Goal: Information Seeking & Learning: Learn about a topic

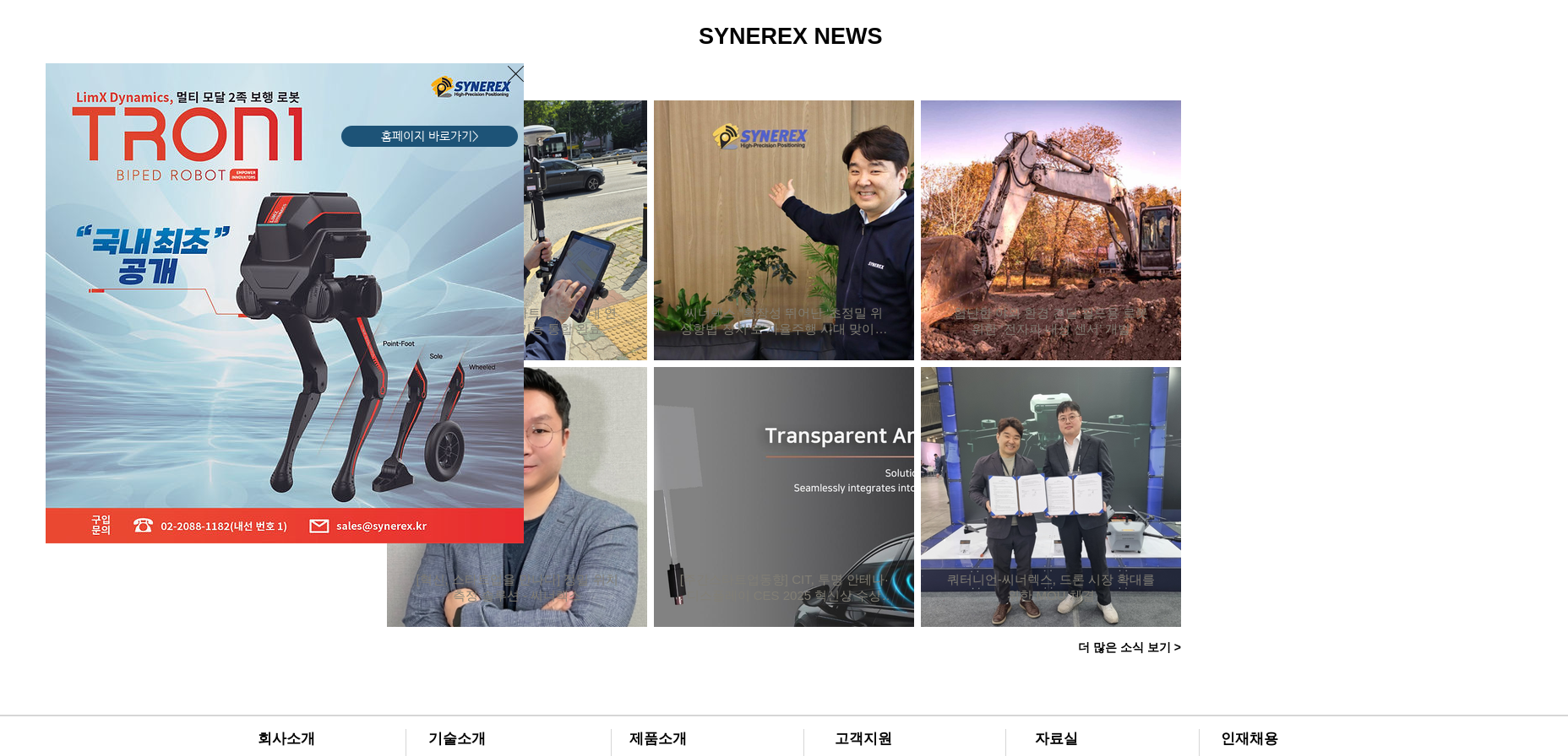
click at [517, 70] on icon "사이트로 돌아가기" at bounding box center [515, 74] width 16 height 21
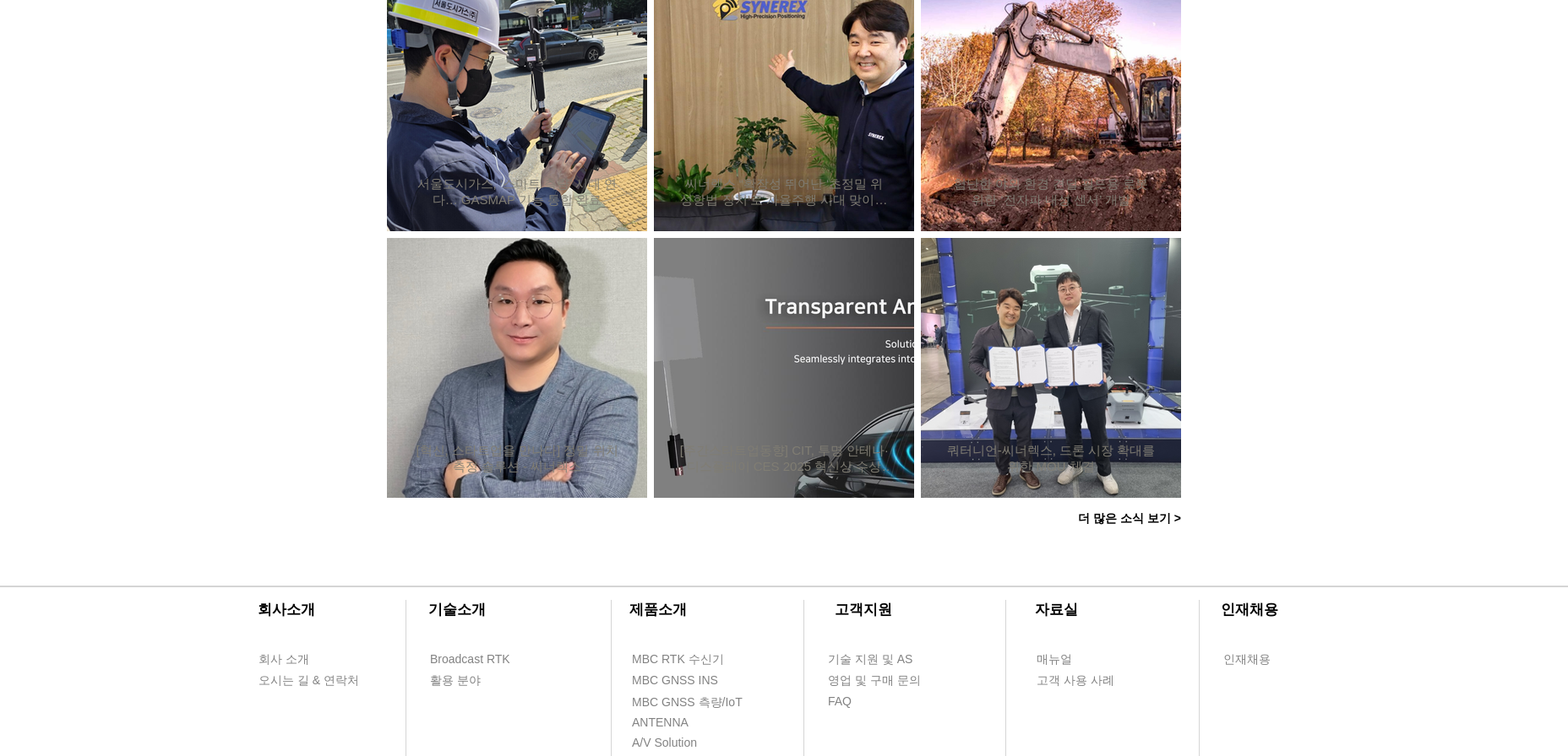
scroll to position [1134, 0]
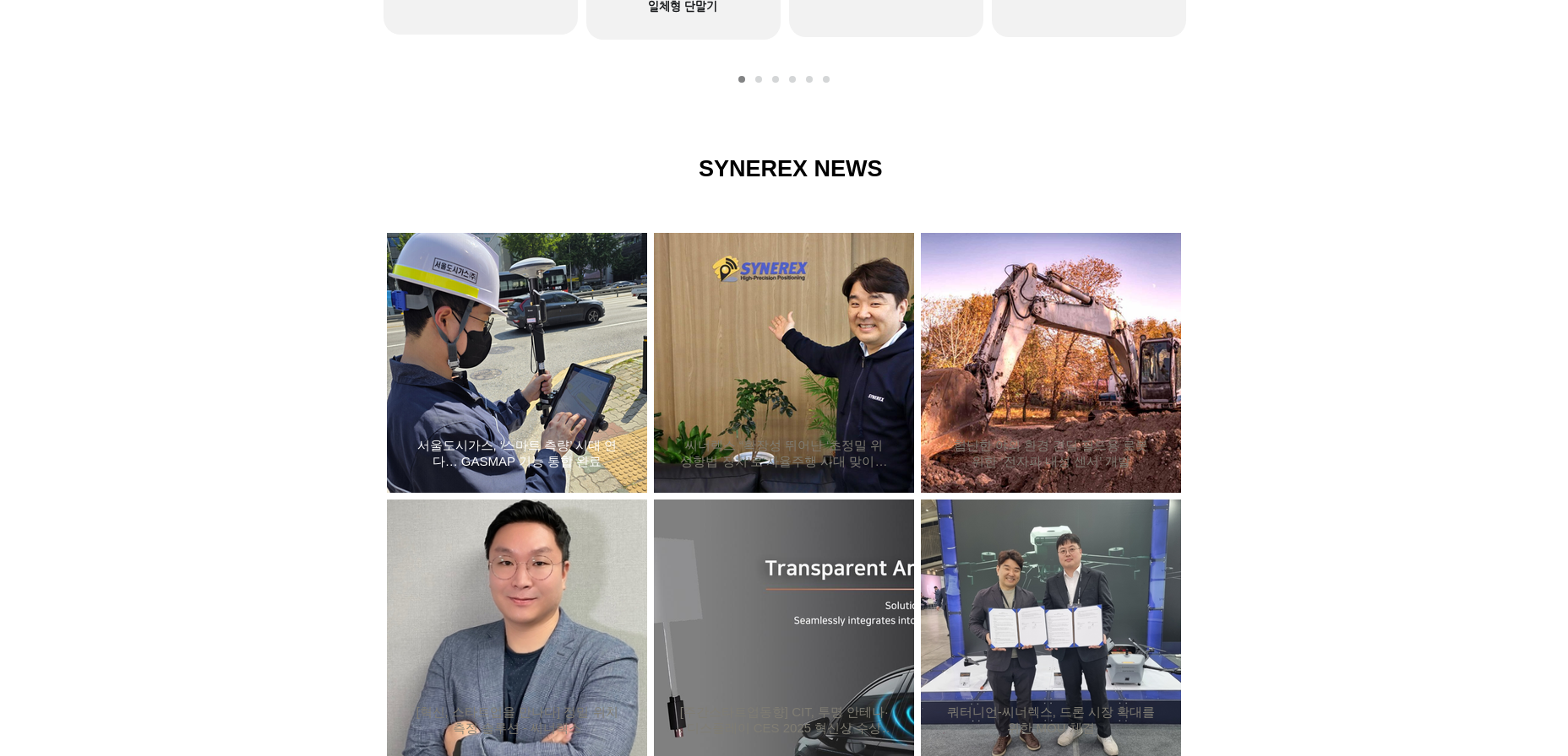
click at [453, 347] on div "서울도시가스, ‘스마트 측량’ 시대 연다… GASMAP 기능 통합 완료" at bounding box center [517, 363] width 215 height 220
click at [482, 438] on h2 "서울도시가스, ‘스마트 측량’ 시대 연다… GASMAP 기능 통합 완료" at bounding box center [517, 454] width 209 height 32
click at [456, 449] on h2 "서울도시가스, ‘스마트 측량’ 시대 연다… GASMAP 기능 통합 완료" at bounding box center [517, 454] width 209 height 32
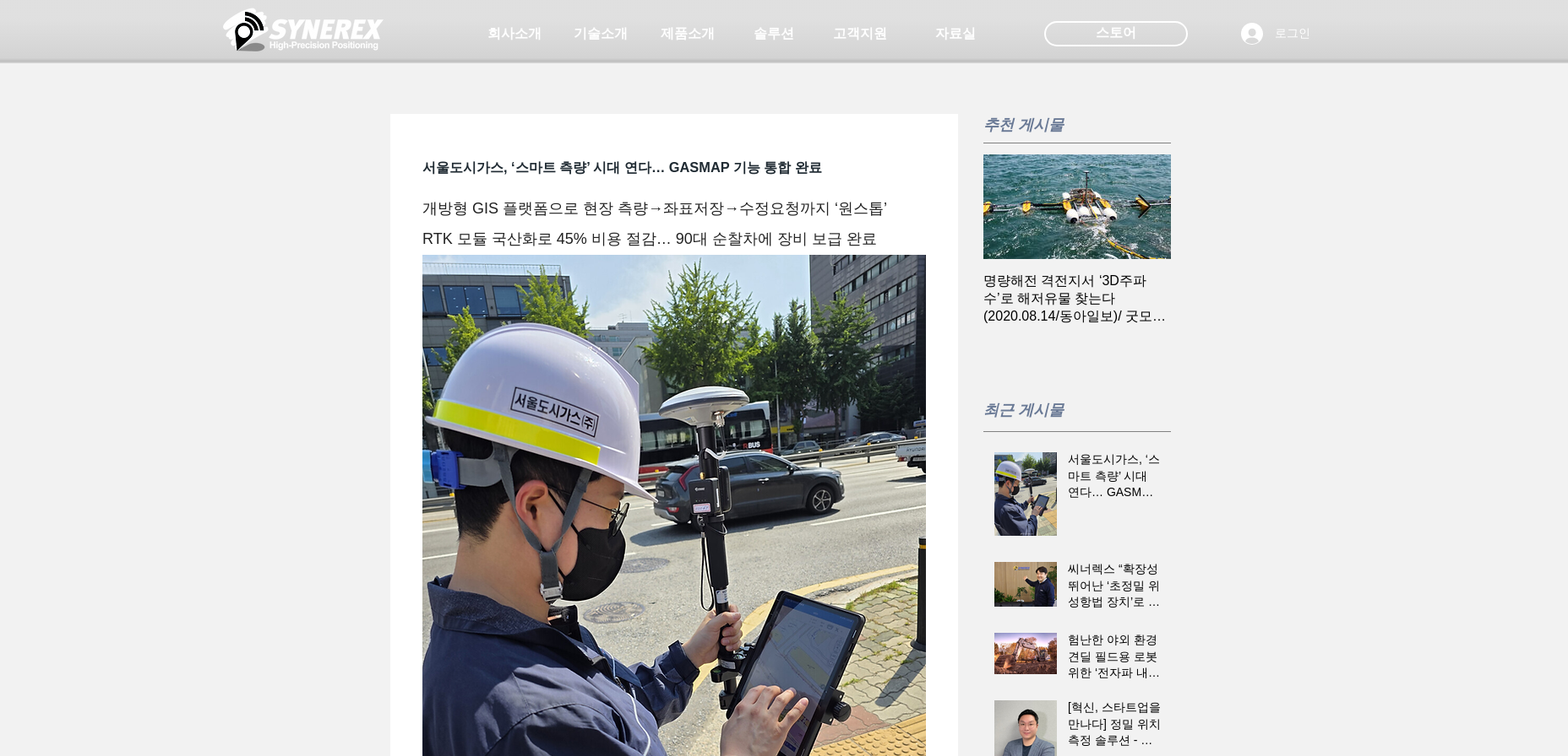
click at [578, 250] on div "초고정밀 위치정보 솔루션 Broadcast RTK #comp-kyq9tmhv svg [data-color="1"] {fill: #000000;…" at bounding box center [784, 129] width 1568 height 258
click at [579, 250] on div "초고정밀 위치정보 솔루션 Broadcast RTK #comp-kyq9tmhv svg [data-color="1"] {fill: #000000;…" at bounding box center [784, 129] width 1568 height 258
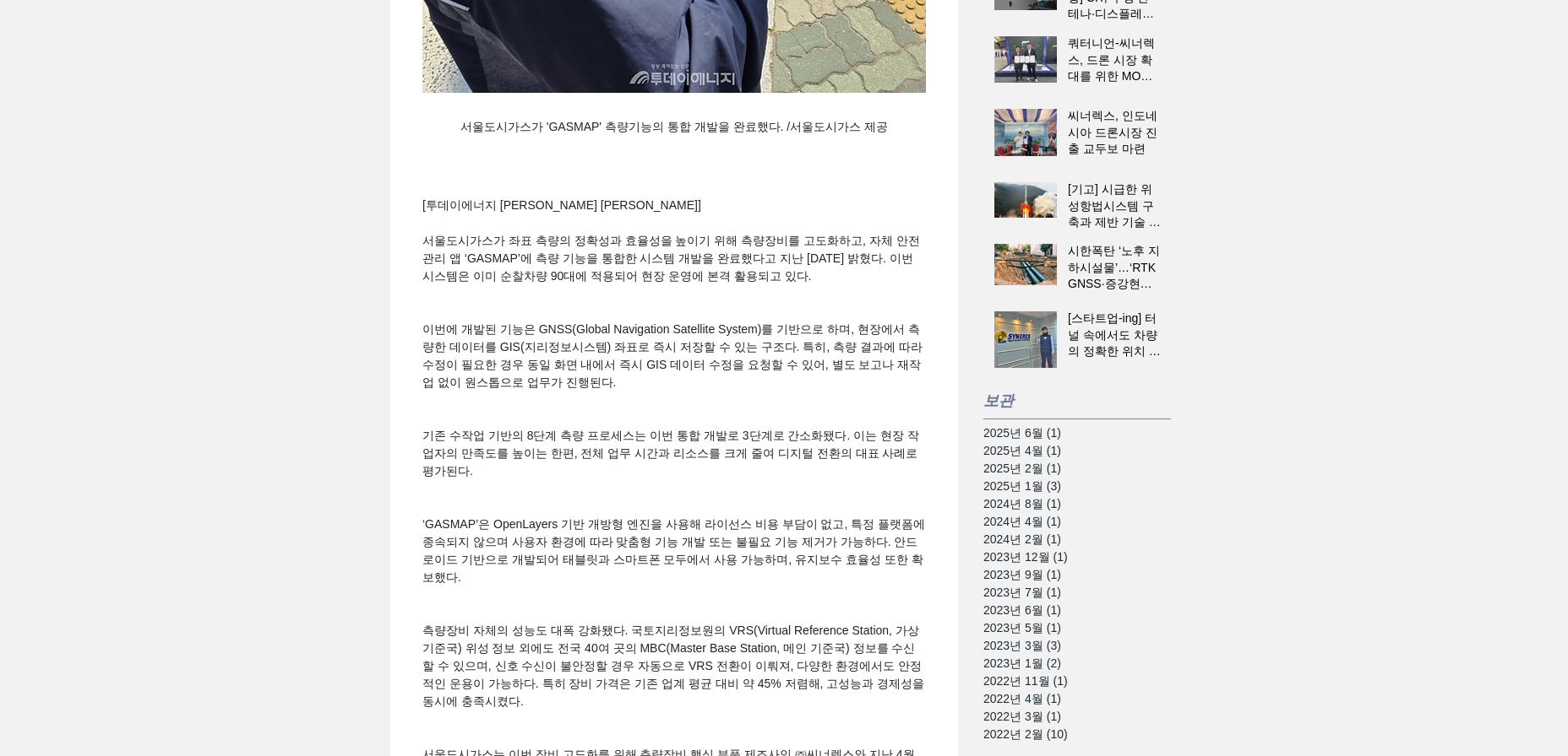
scroll to position [844, 0]
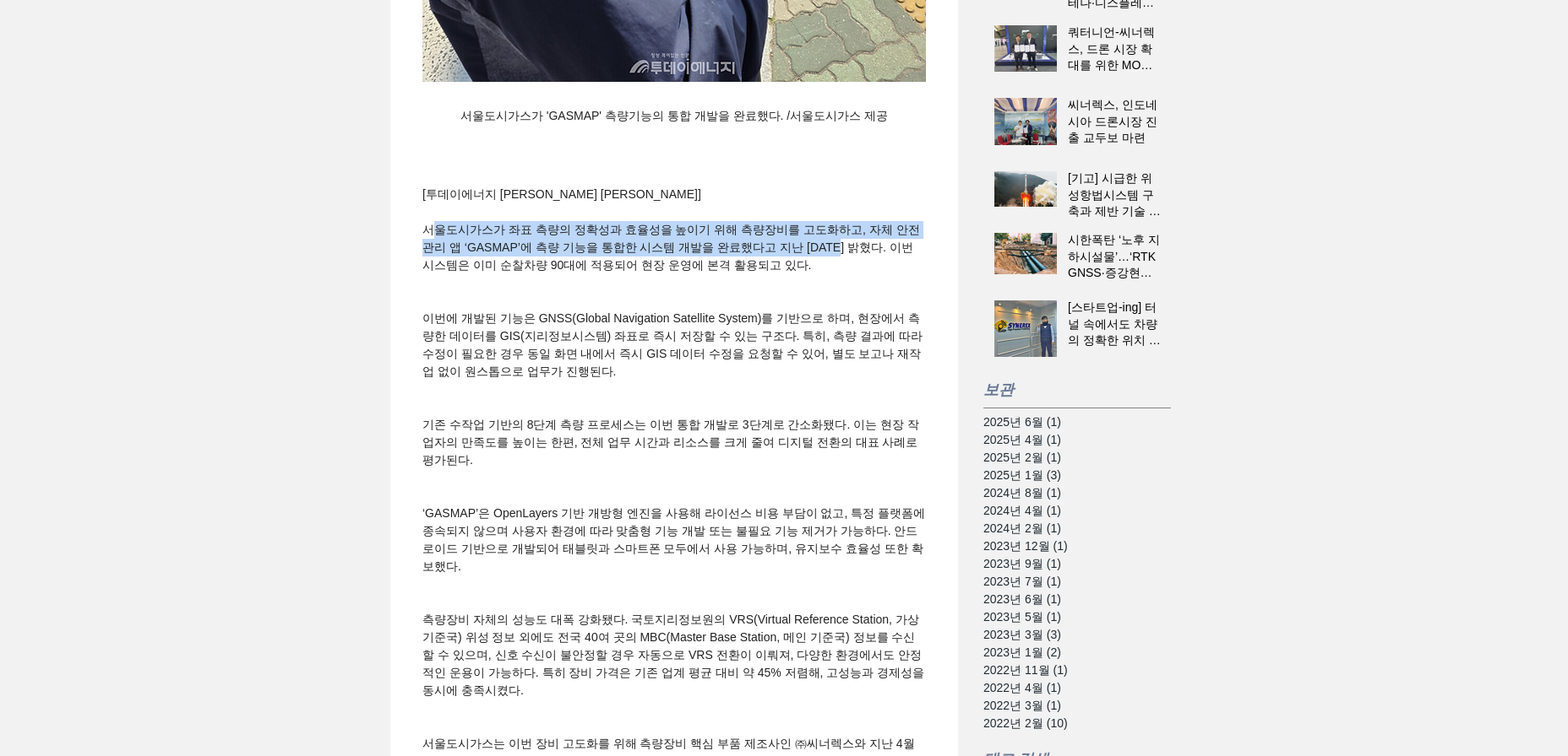
drag, startPoint x: 432, startPoint y: 271, endPoint x: 869, endPoint y: 293, distance: 437.6
click at [869, 272] on span "서울도시가스가 좌표 측량의 정확성과 효율성을 높이기 위해 측량장비를 고도화하고, 자체 안전관리 앱 ‘GASMAP’에 측량 기능을 통합한 시스템…" at bounding box center [671, 247] width 498 height 49
drag, startPoint x: 868, startPoint y: 300, endPoint x: 412, endPoint y: 275, distance: 456.7
click at [412, 274] on div "서울도시가스가 좌표 측량의 정확성과 효율성을 높이기 위해 측량장비를 고도화하고, 자체 안전관리 앱 ‘GASMAP’에 측량 기능을 통합한 시스템…" at bounding box center [673, 247] width 534 height 53
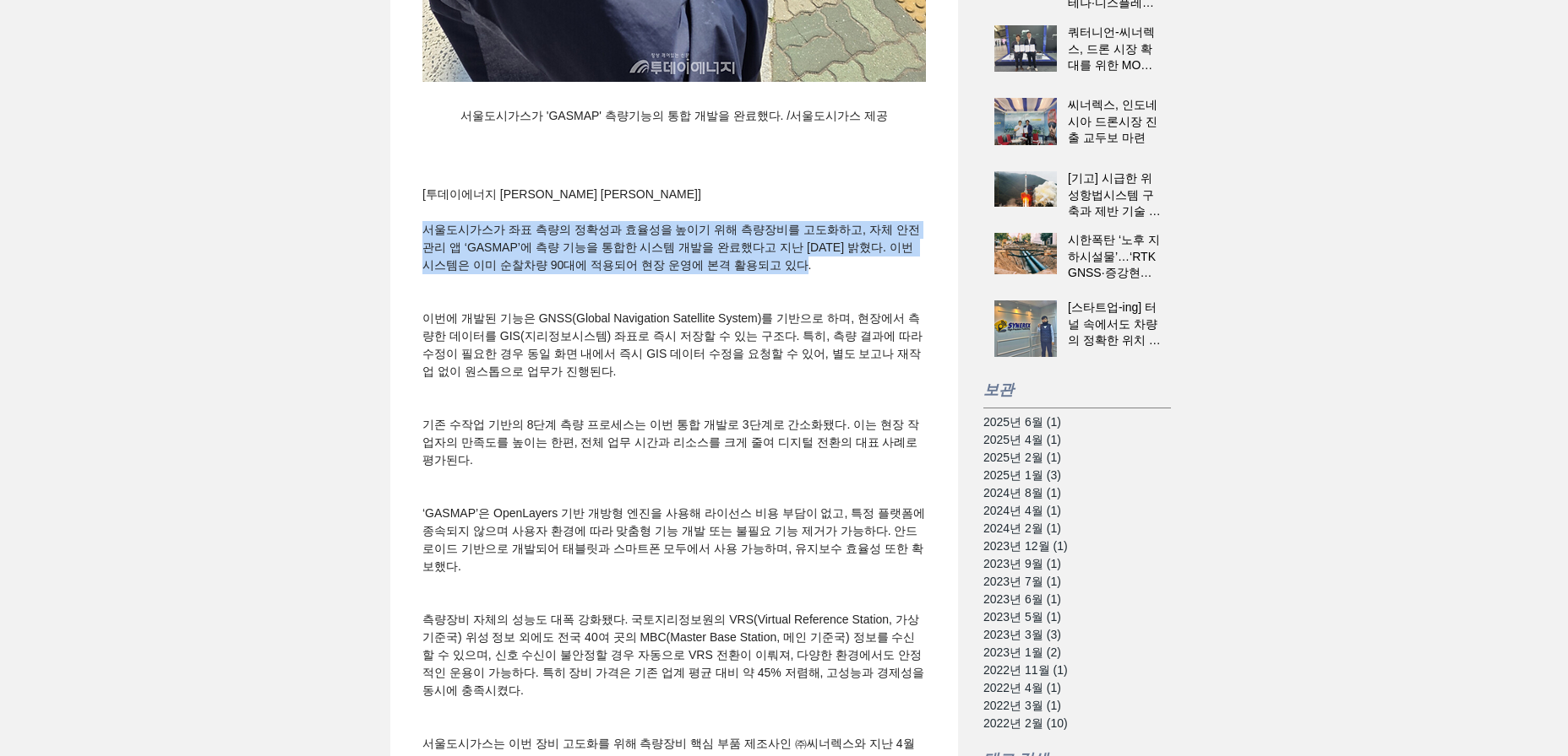
click at [406, 296] on div "서울도시가스, ‘스마트 측량’ 시대 연다… GASMAP 기능 통합 완료 peterjdpark [DATE] 2분 분량 개방형 GIS 플랫폼으로 …" at bounding box center [674, 210] width 568 height 1880
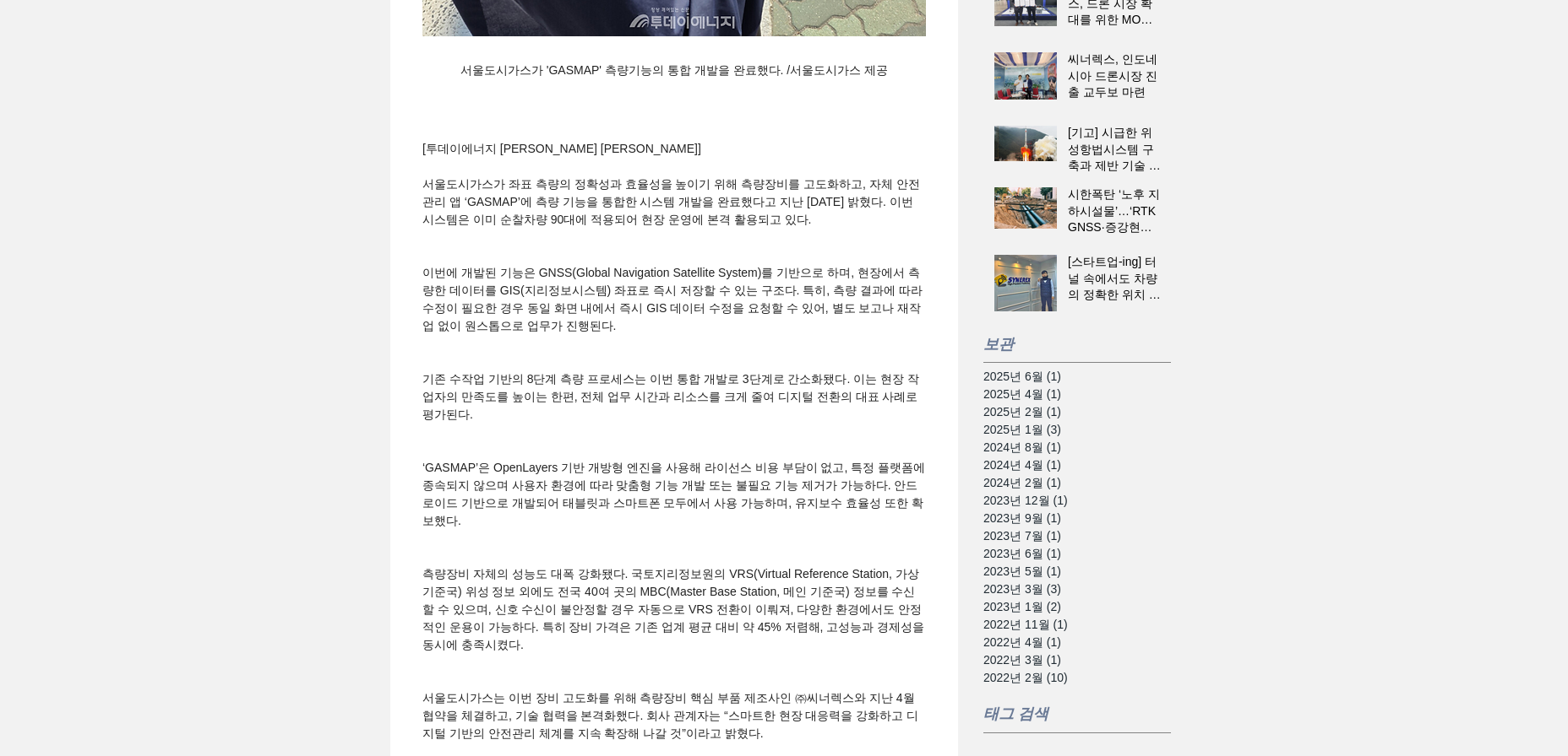
scroll to position [928, 0]
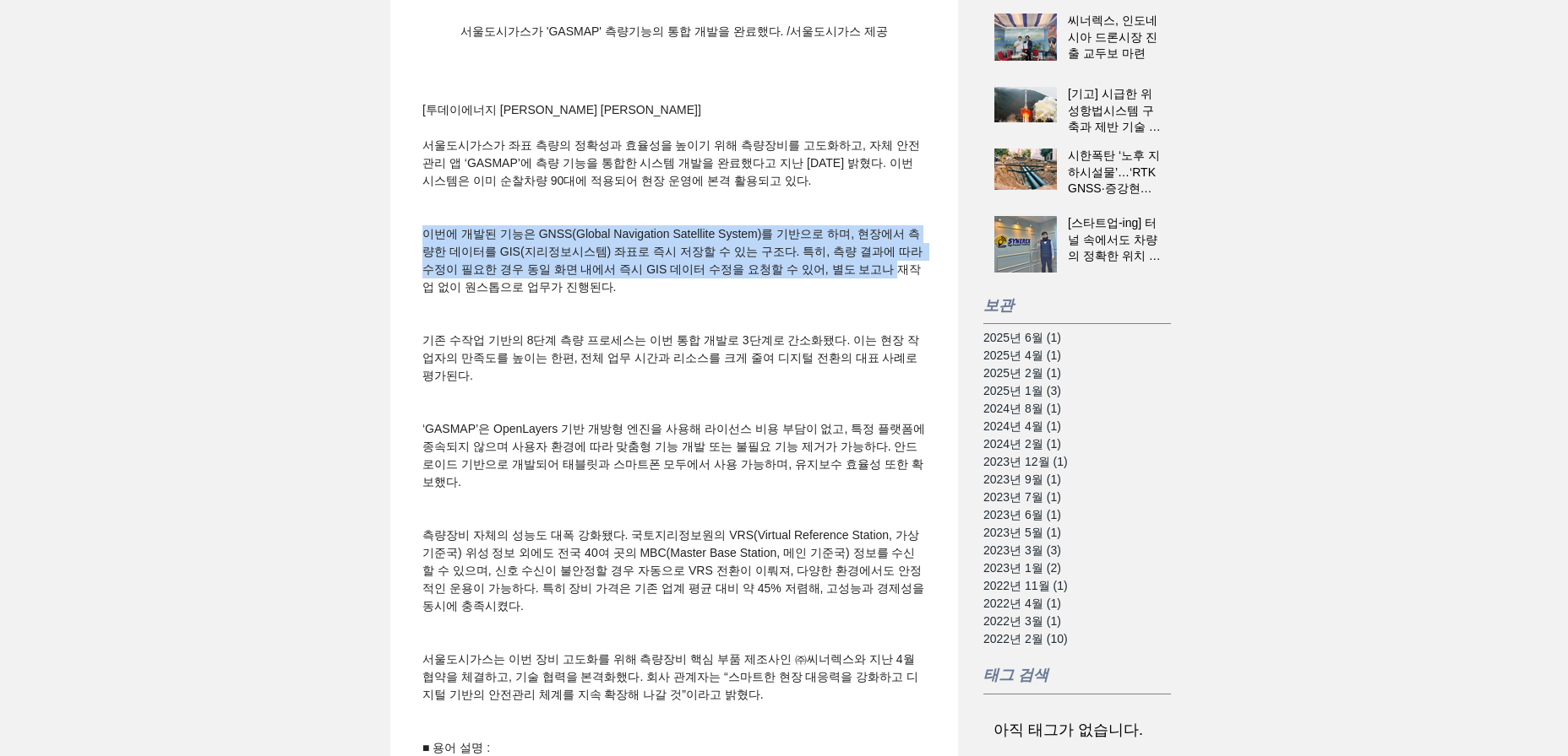
drag, startPoint x: 414, startPoint y: 318, endPoint x: 406, endPoint y: 274, distance: 44.7
click at [406, 274] on div "서울도시가스, ‘스마트 측량’ 시대 연다… GASMAP 기능 통합 완료 peterjdpark [DATE] 2분 분량 개방형 GIS 플랫폼으로 …" at bounding box center [674, 125] width 568 height 1880
drag, startPoint x: 406, startPoint y: 274, endPoint x: 415, endPoint y: 347, distance: 73.6
click at [415, 347] on div "서울도시가스, ‘스마트 측량’ 시대 연다… GASMAP 기능 통합 완료 peterjdpark [DATE] 2분 분량 개방형 GIS 플랫폼으로 …" at bounding box center [674, 125] width 568 height 1880
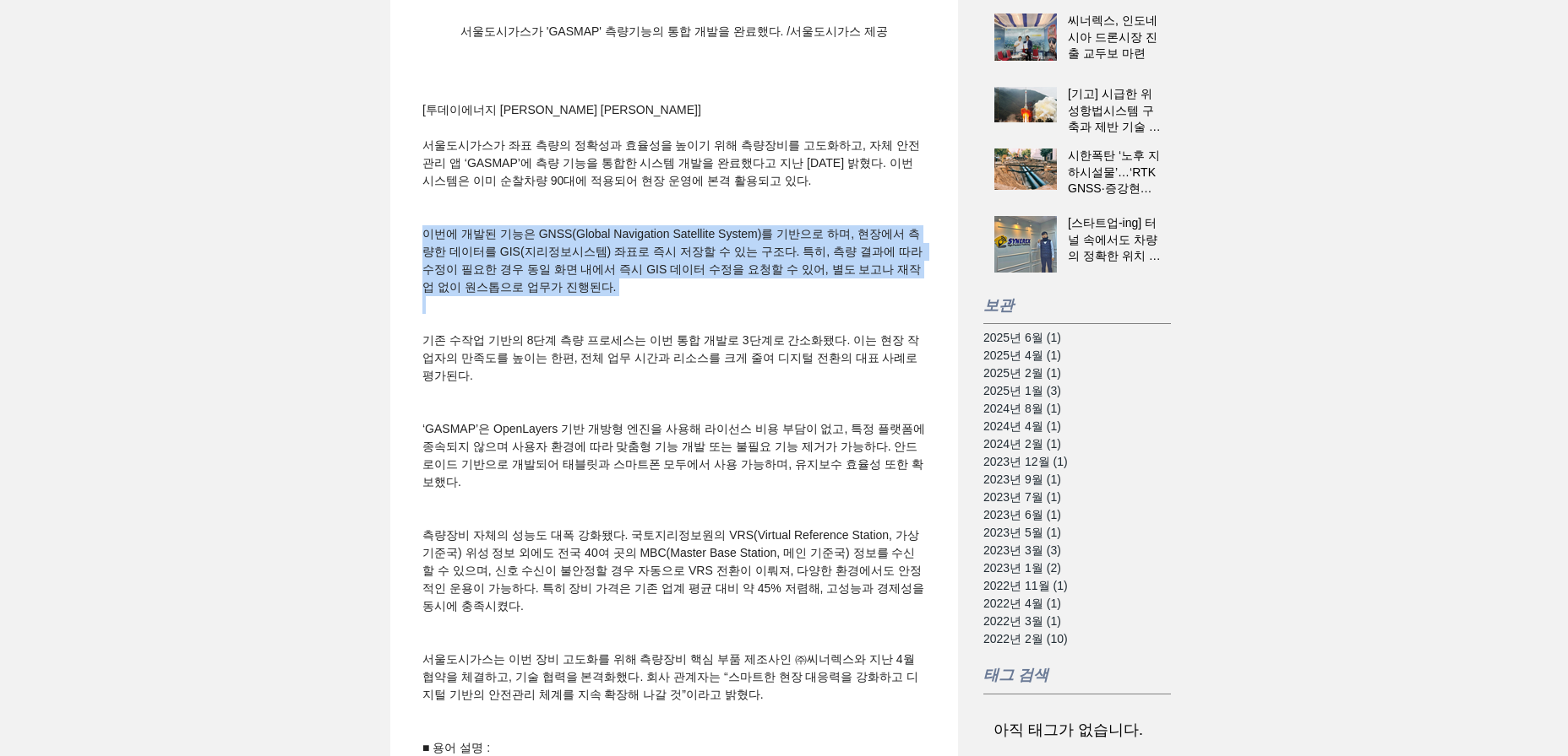
click at [415, 314] on div "main content" at bounding box center [673, 305] width 534 height 17
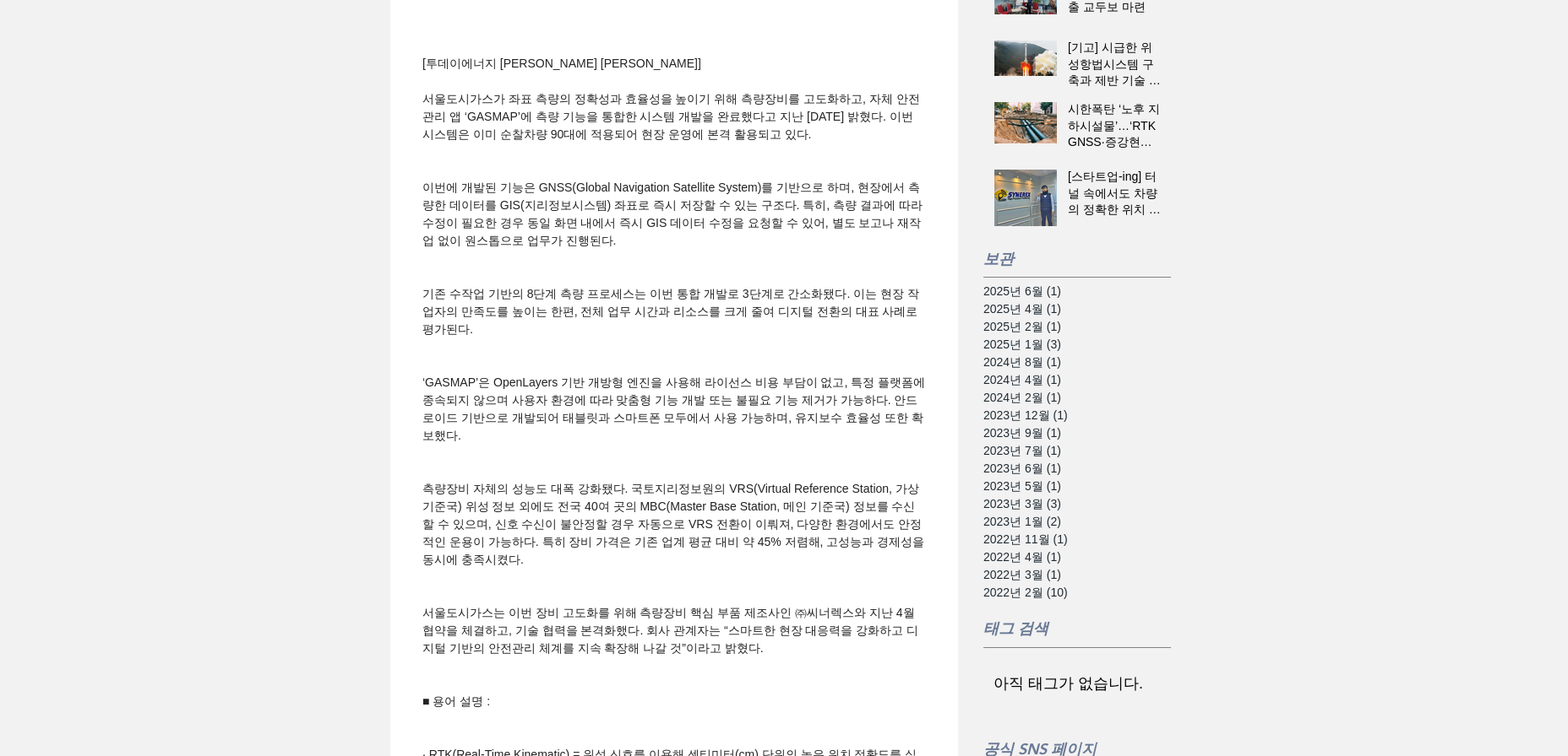
scroll to position [1013, 0]
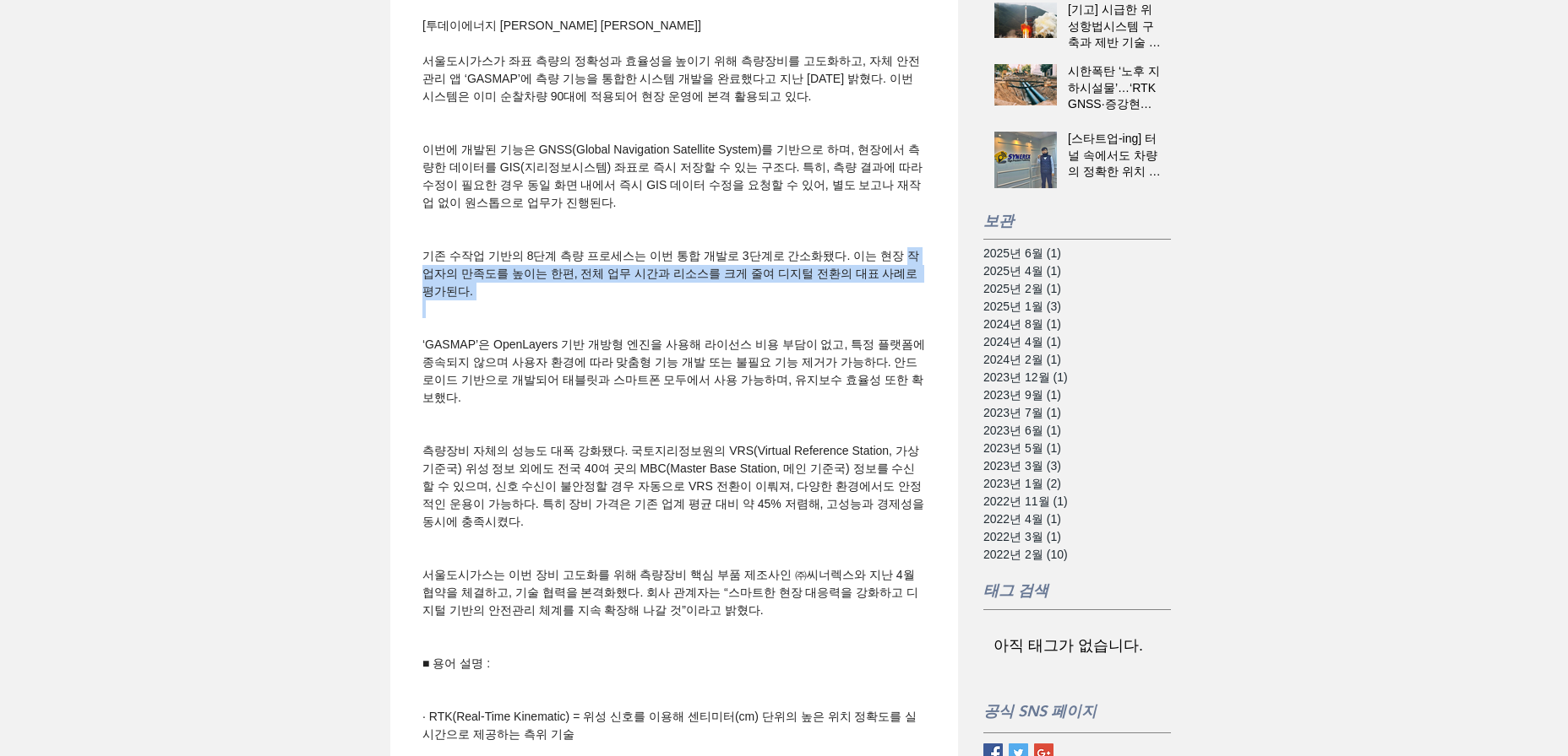
drag, startPoint x: 414, startPoint y: 345, endPoint x: 411, endPoint y: 305, distance: 40.1
click at [411, 305] on div "개방형 GIS 플랫폼으로 현장 측량→좌표저장→수정요청까지 ‘원스톱’ RTK 모듈 국산화로 45% 비용 절감… 90대 순찰차에 장비 보급 완료 …" at bounding box center [673, 7] width 534 height 1651
click at [406, 318] on div "서울도시가스, ‘스마트 측량’ 시대 연다… GASMAP 기능 통합 완료 peterjdpark [DATE] 2분 분량 개방형 GIS 플랫폼으로 …" at bounding box center [674, 41] width 568 height 1880
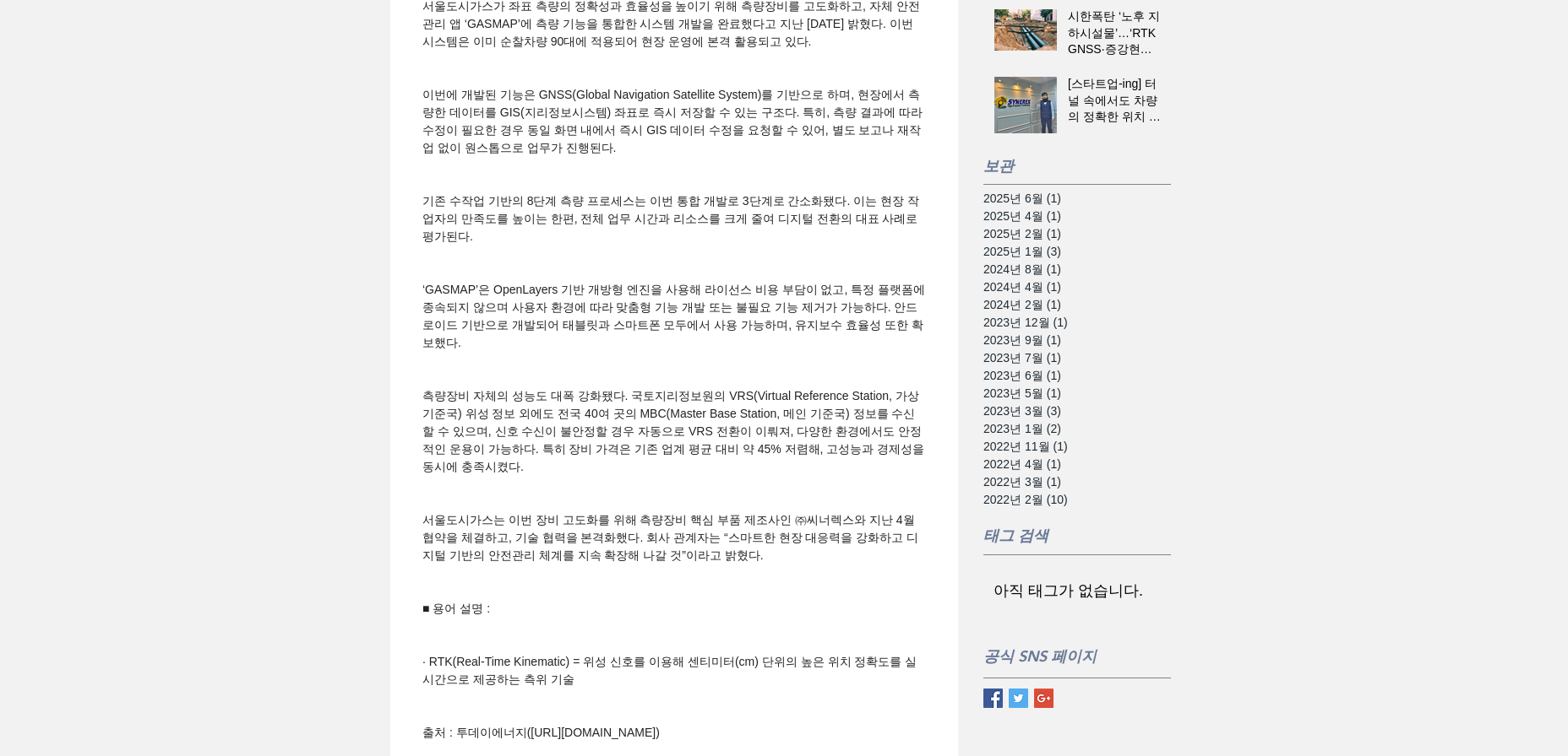
scroll to position [1098, 0]
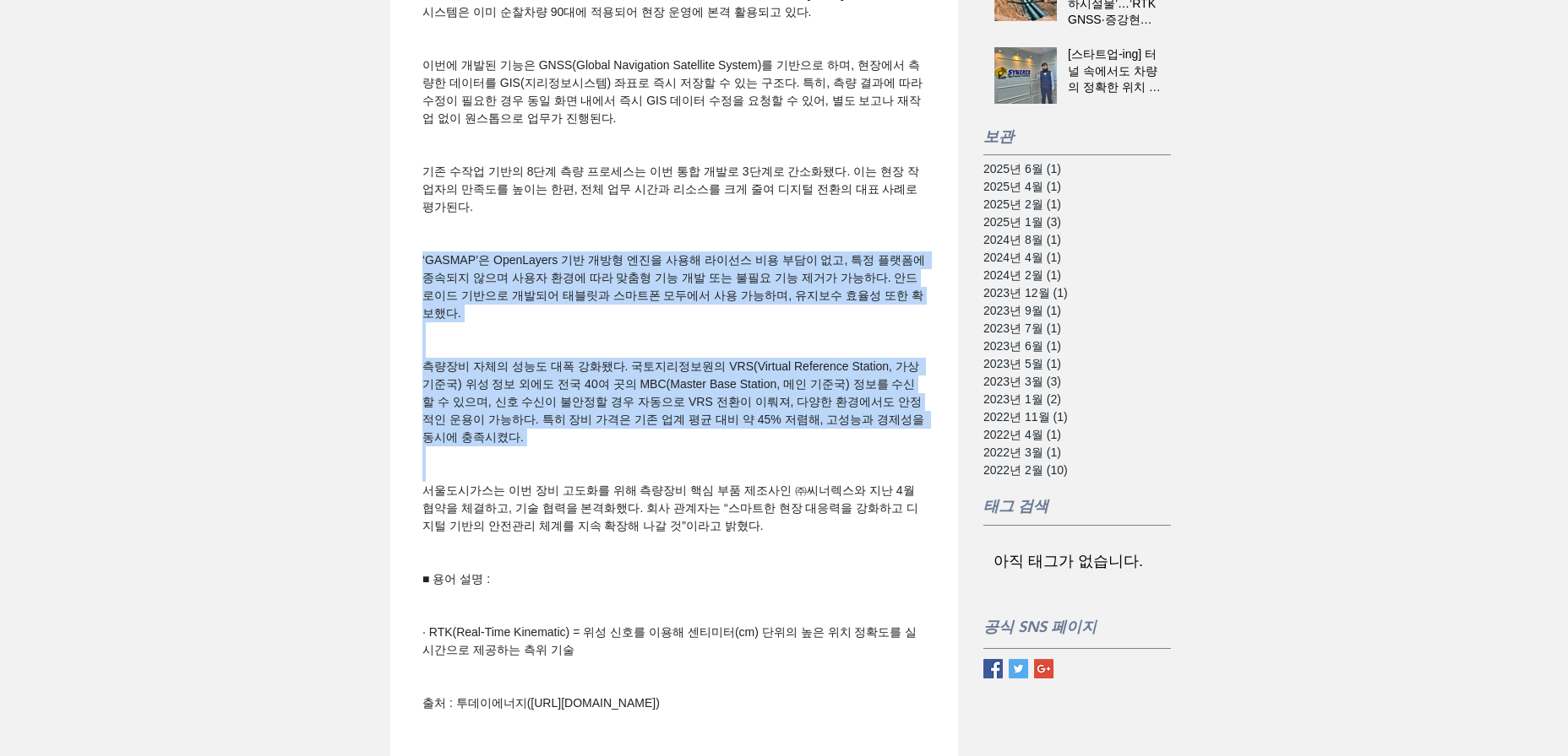
drag, startPoint x: 406, startPoint y: 318, endPoint x: 422, endPoint y: 524, distance: 206.6
click at [422, 524] on div "서울도시가스, ‘스마트 측량’ 시대 연다… GASMAP 기능 통합 완료 peterjdpark [DATE] 2분 분량 개방형 GIS 플랫폼으로 …" at bounding box center [674, 63] width 568 height 2093
click at [422, 524] on span "서울도시가스는 이번 장비 고도화를 위해 측량장비 핵심 부품 제조사인 ㈜씨너렉스와 지난 4월 협약을 체결하고, 기술 협력을 본격화했다. 회사 관…" at bounding box center [670, 508] width 496 height 49
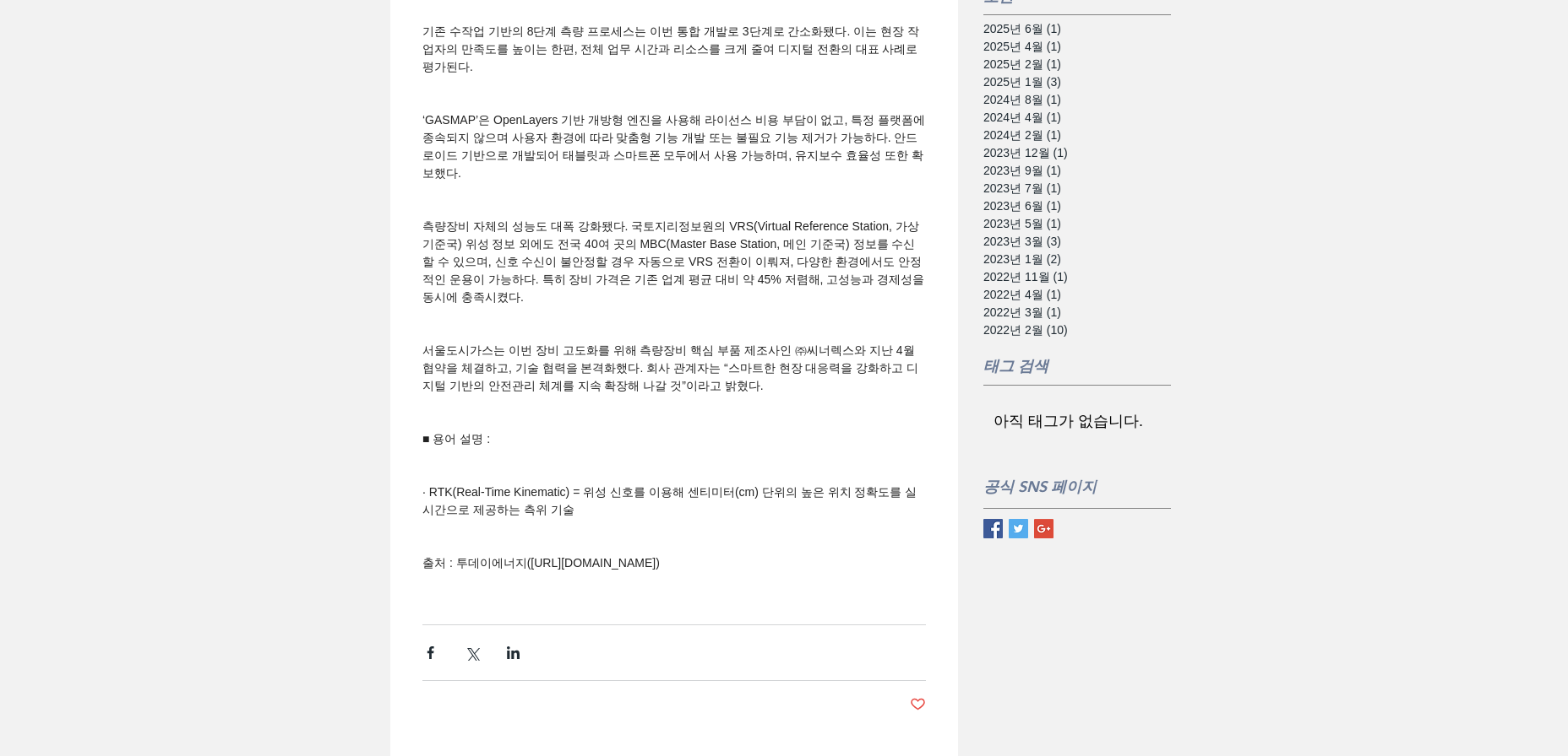
scroll to position [1266, 0]
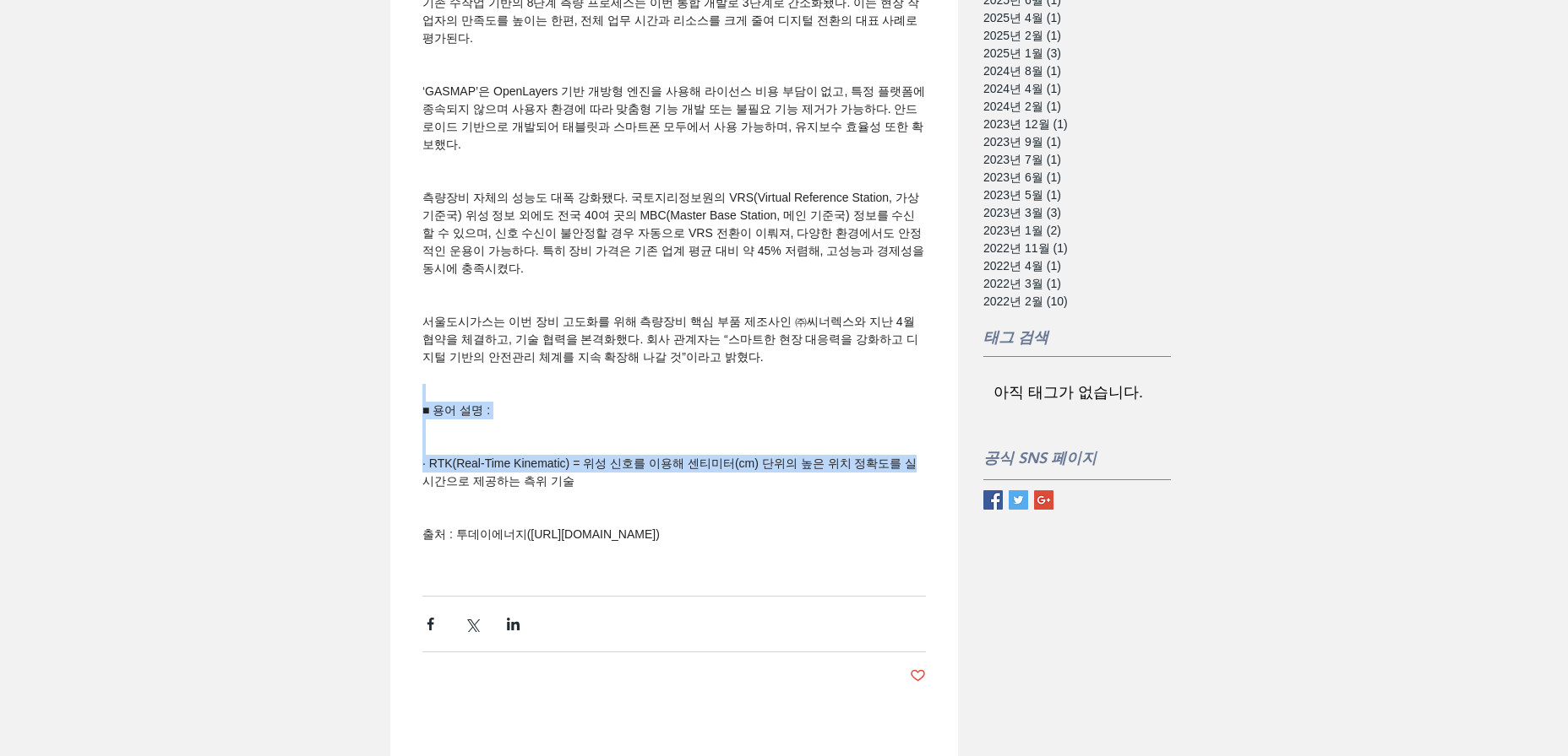
drag, startPoint x: 422, startPoint y: 524, endPoint x: 426, endPoint y: 433, distance: 91.1
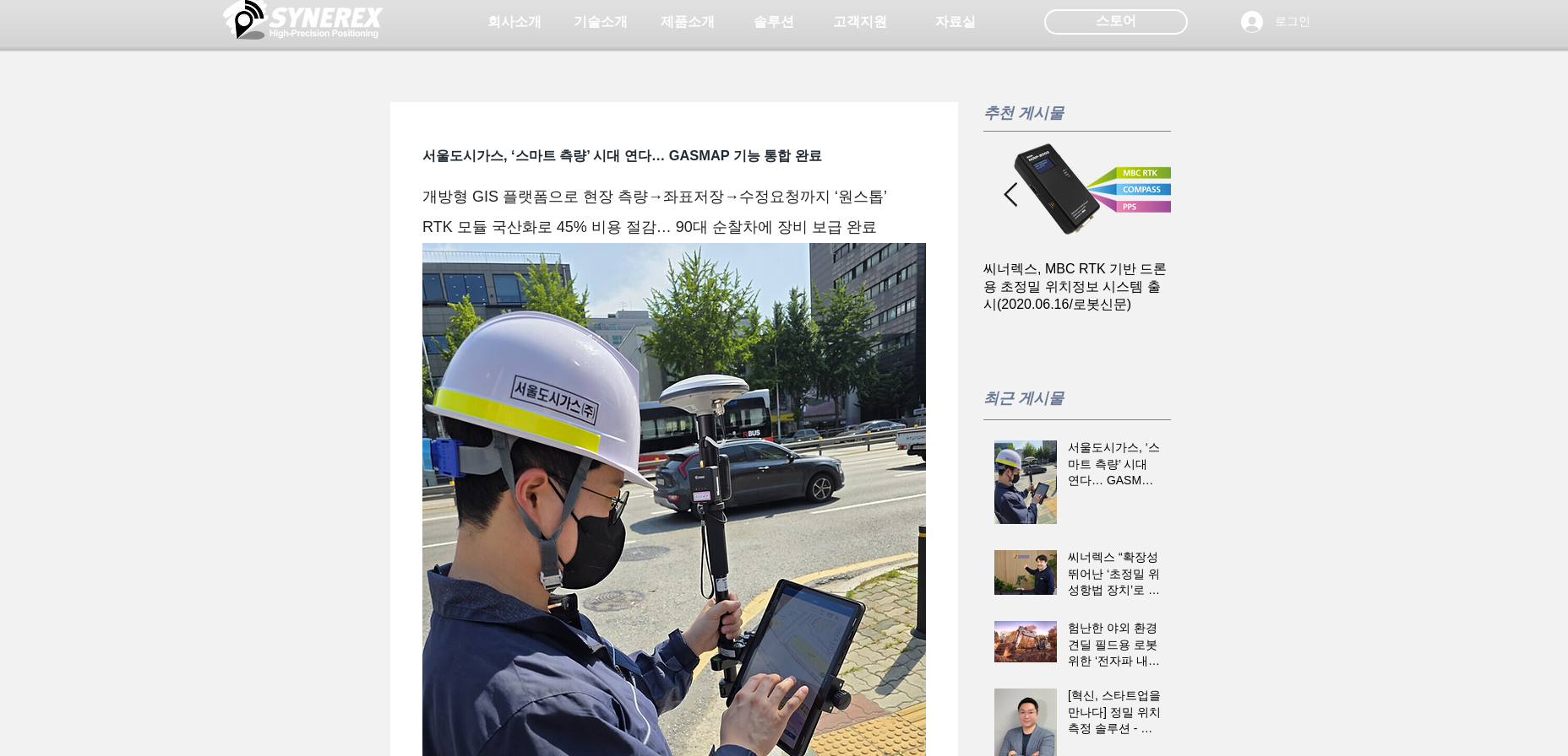
scroll to position [0, 0]
